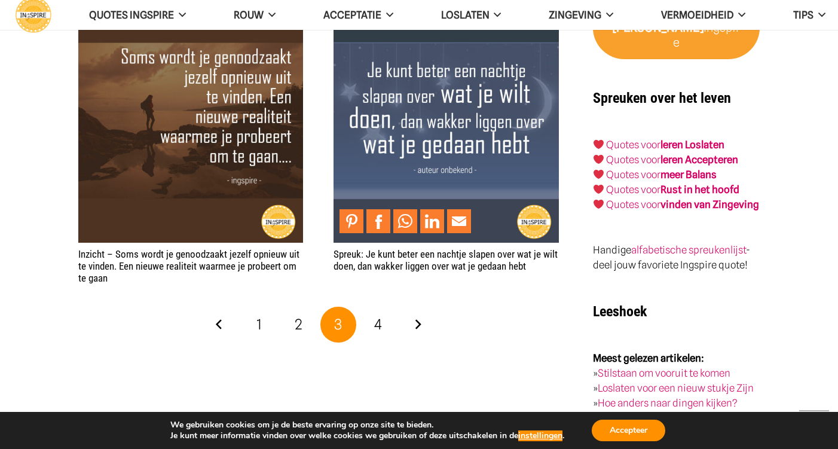
scroll to position [2267, 0]
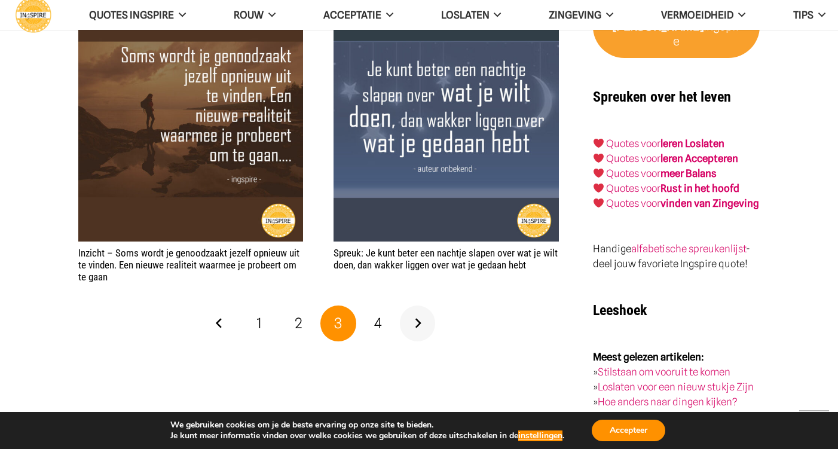
click at [410, 318] on link "Volgende" at bounding box center [418, 323] width 36 height 36
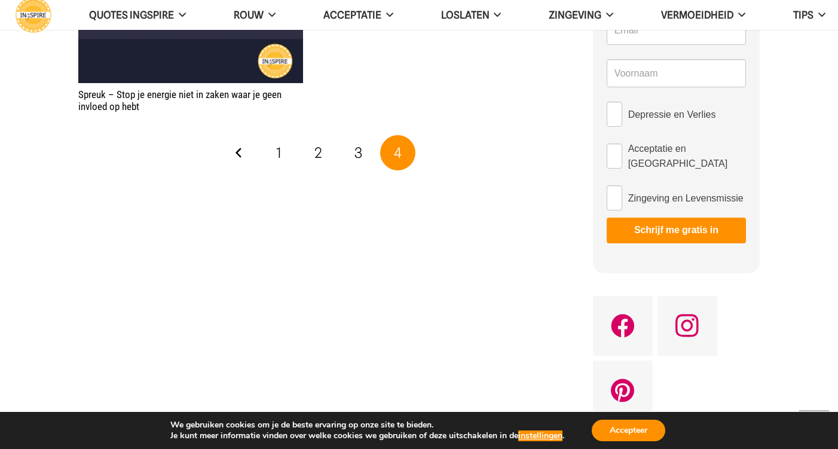
scroll to position [991, 0]
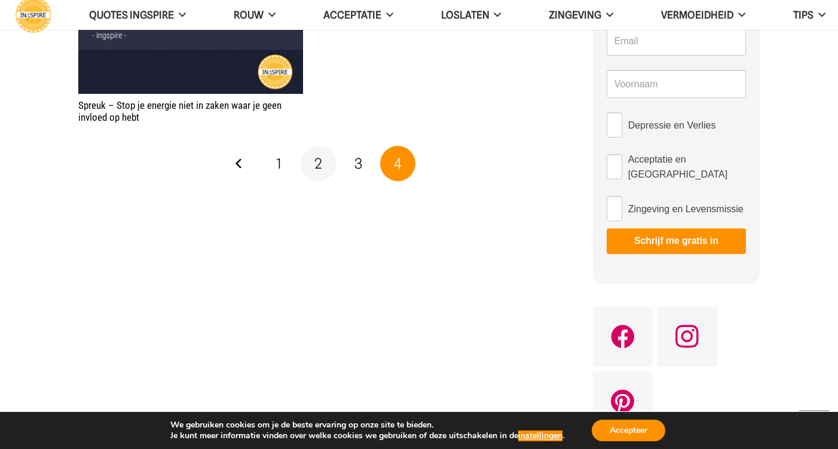
click at [319, 161] on span "2" at bounding box center [318, 163] width 8 height 17
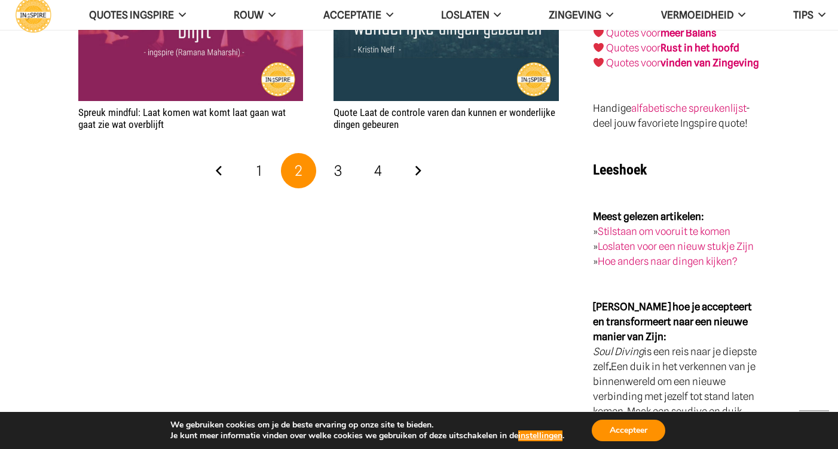
scroll to position [2408, 0]
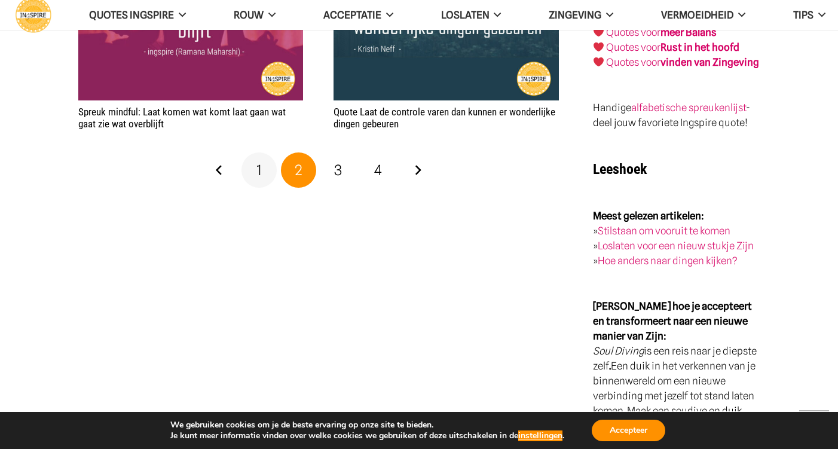
click at [259, 164] on span "1" at bounding box center [258, 169] width 5 height 17
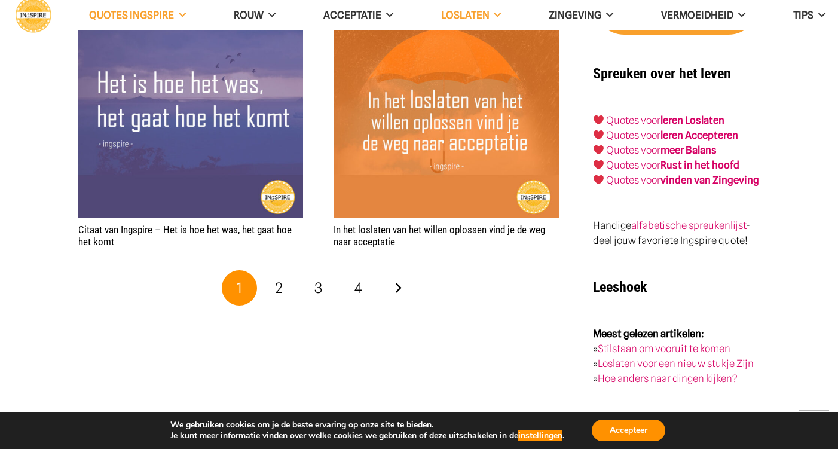
scroll to position [2293, 0]
